Goal: Task Accomplishment & Management: Manage account settings

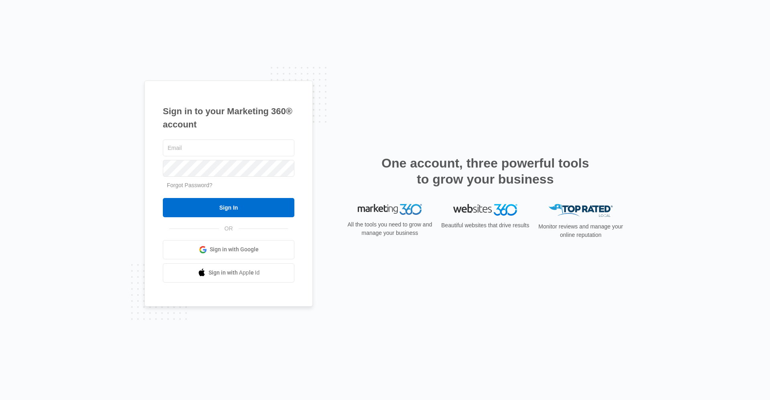
type input "Ridgelease@vintage-corp.com"
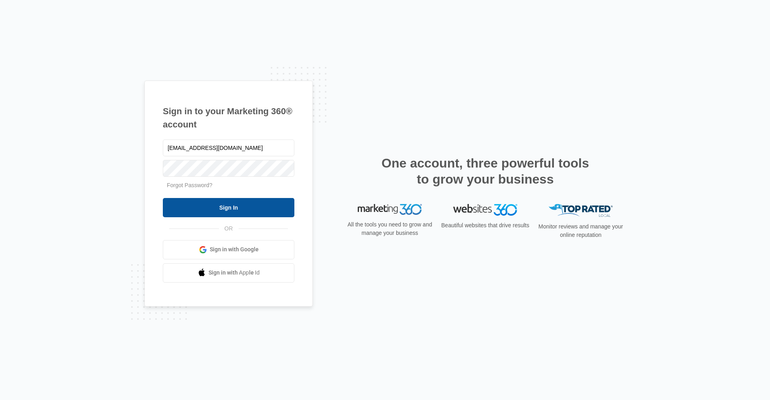
drag, startPoint x: 0, startPoint y: 0, endPoint x: 264, endPoint y: 206, distance: 334.5
click at [261, 205] on input "Sign In" at bounding box center [229, 207] width 132 height 19
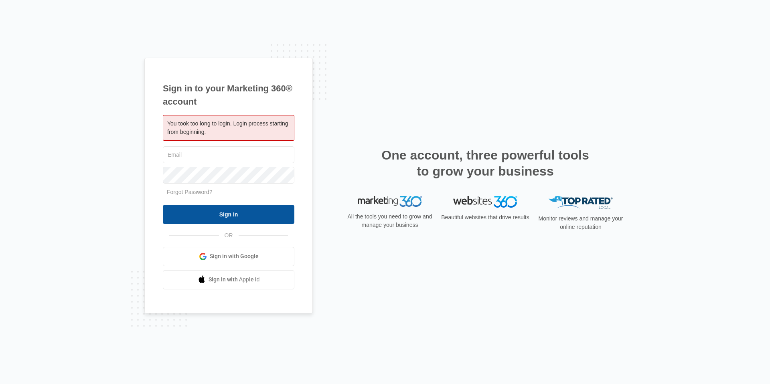
type input "[EMAIL_ADDRESS][DOMAIN_NAME]"
click at [280, 213] on input "Sign In" at bounding box center [229, 214] width 132 height 19
